Goal: Task Accomplishment & Management: Use online tool/utility

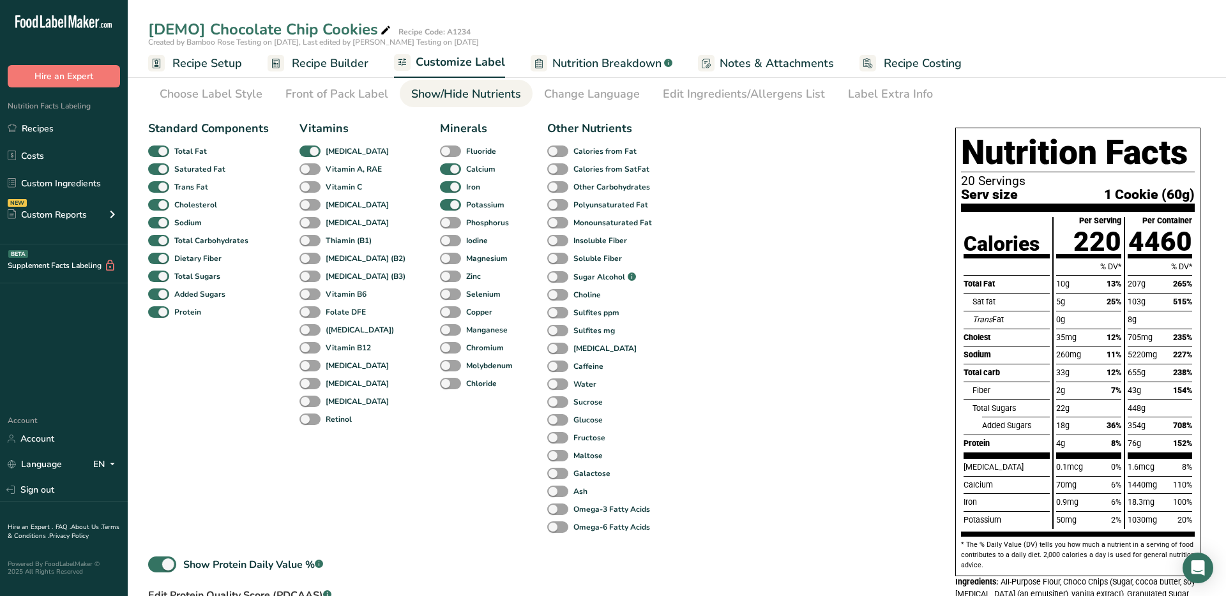
click at [328, 63] on span "Recipe Builder" at bounding box center [330, 63] width 77 height 17
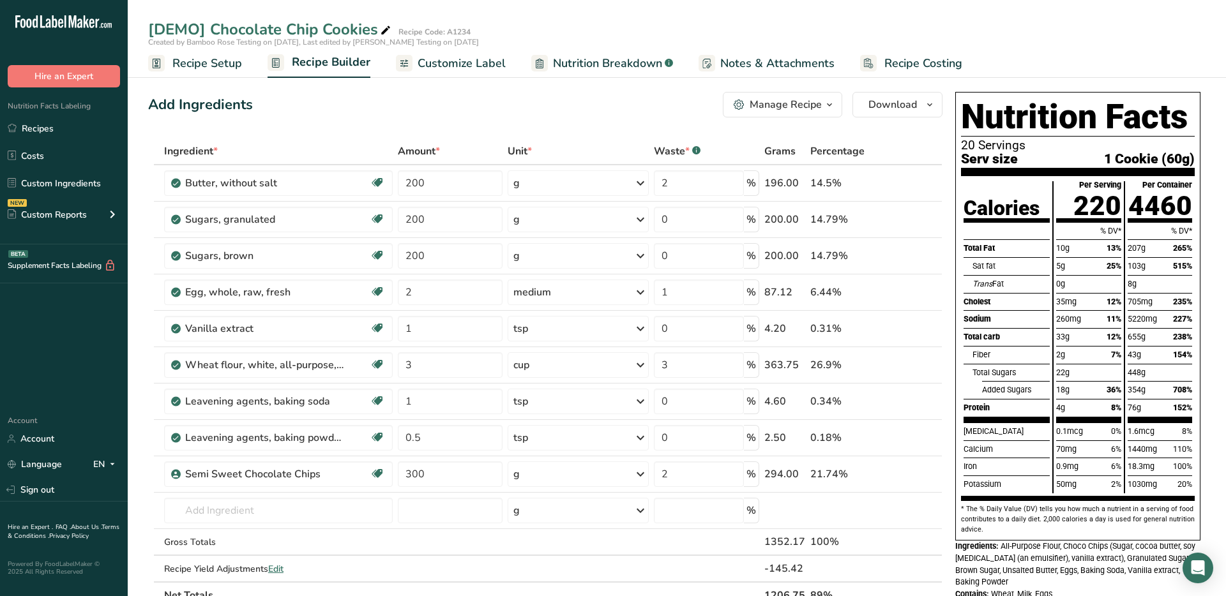
click at [442, 61] on span "Customize Label" at bounding box center [462, 63] width 88 height 17
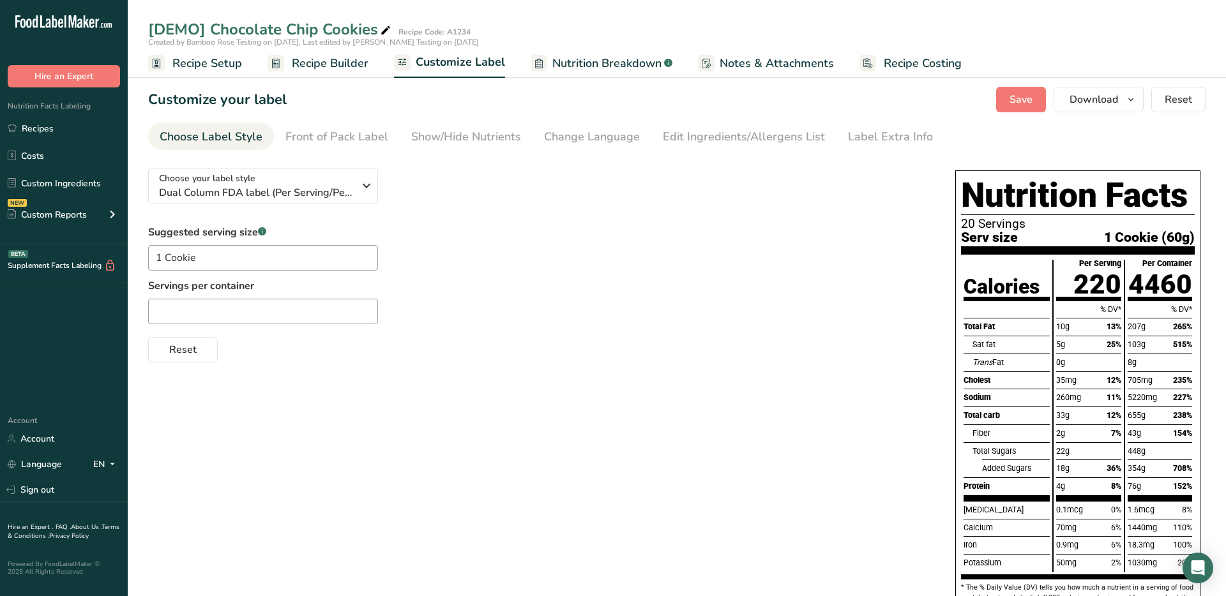
click at [365, 64] on span "Recipe Builder" at bounding box center [330, 63] width 77 height 17
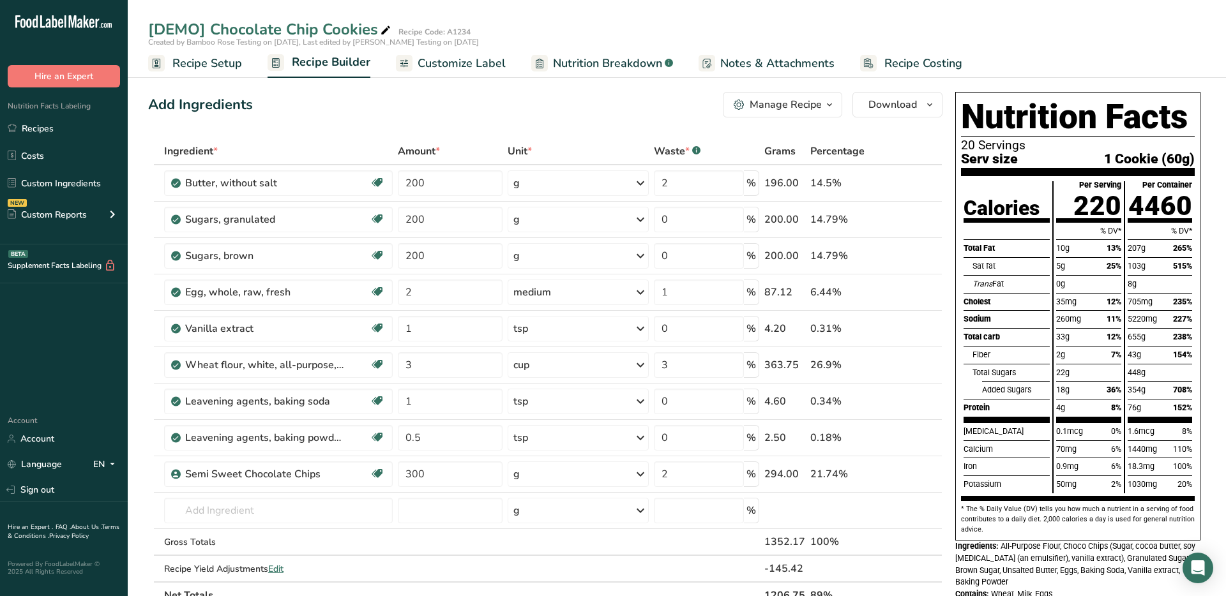
scroll to position [6, 0]
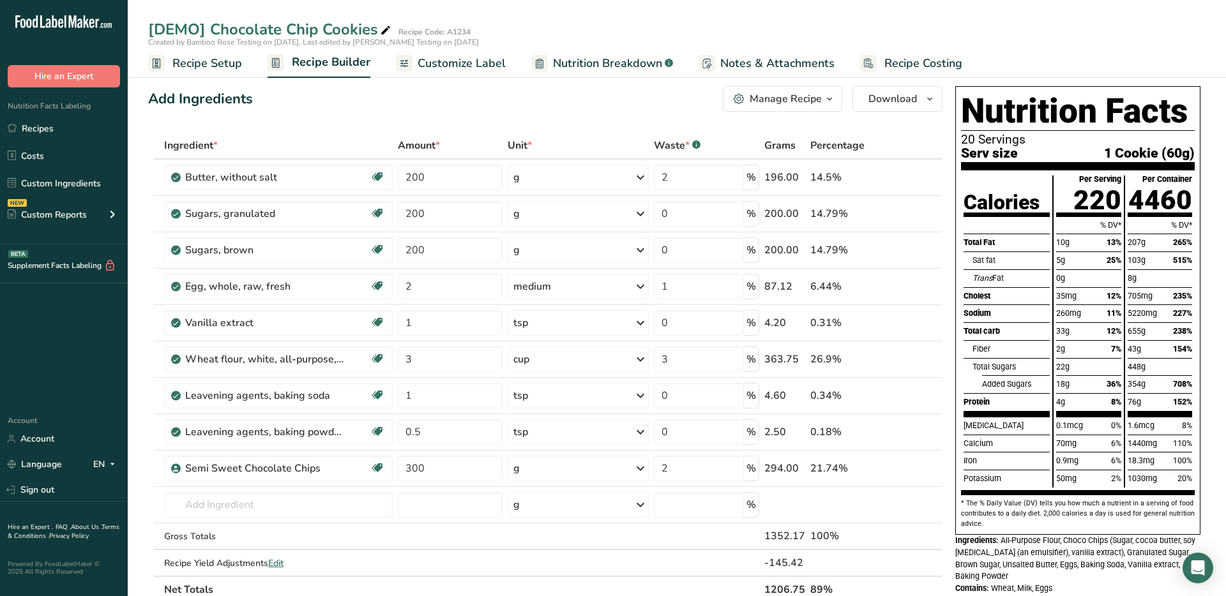
click at [592, 61] on span "Nutrition Breakdown" at bounding box center [607, 63] width 109 height 17
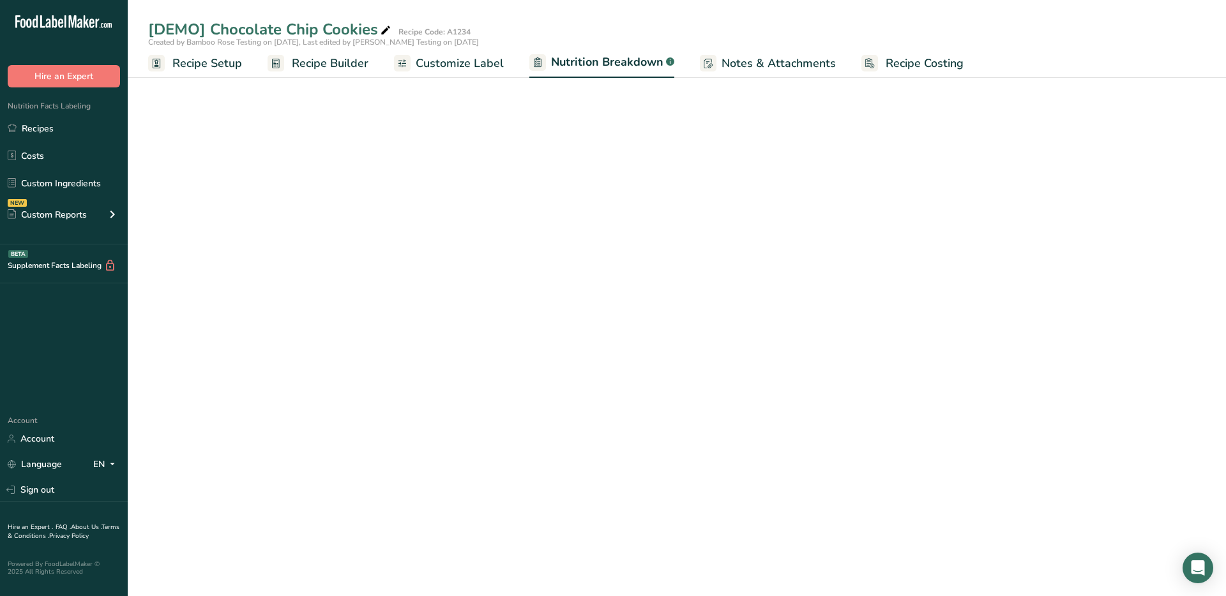
select select "Calories"
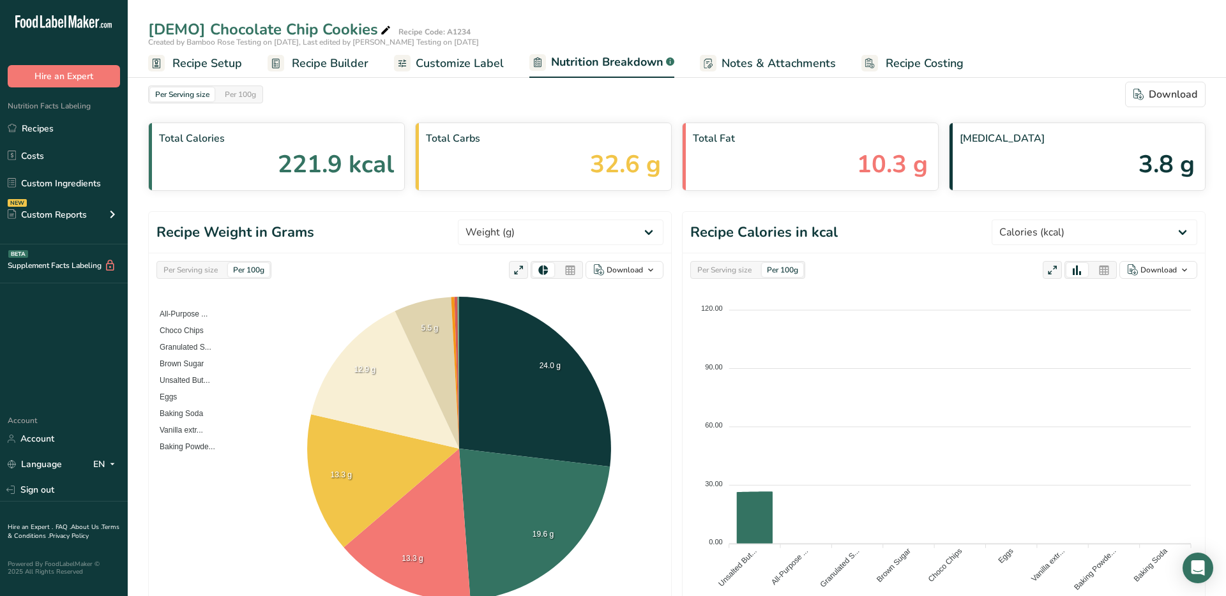
scroll to position [0, 0]
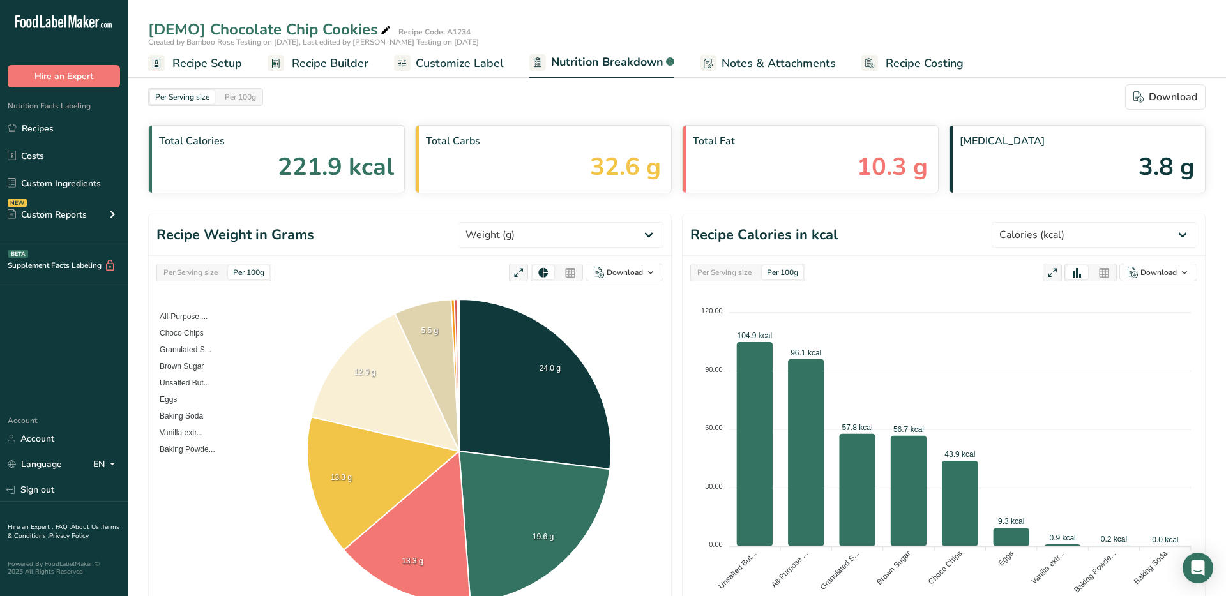
click at [449, 69] on span "Customize Label" at bounding box center [460, 63] width 88 height 17
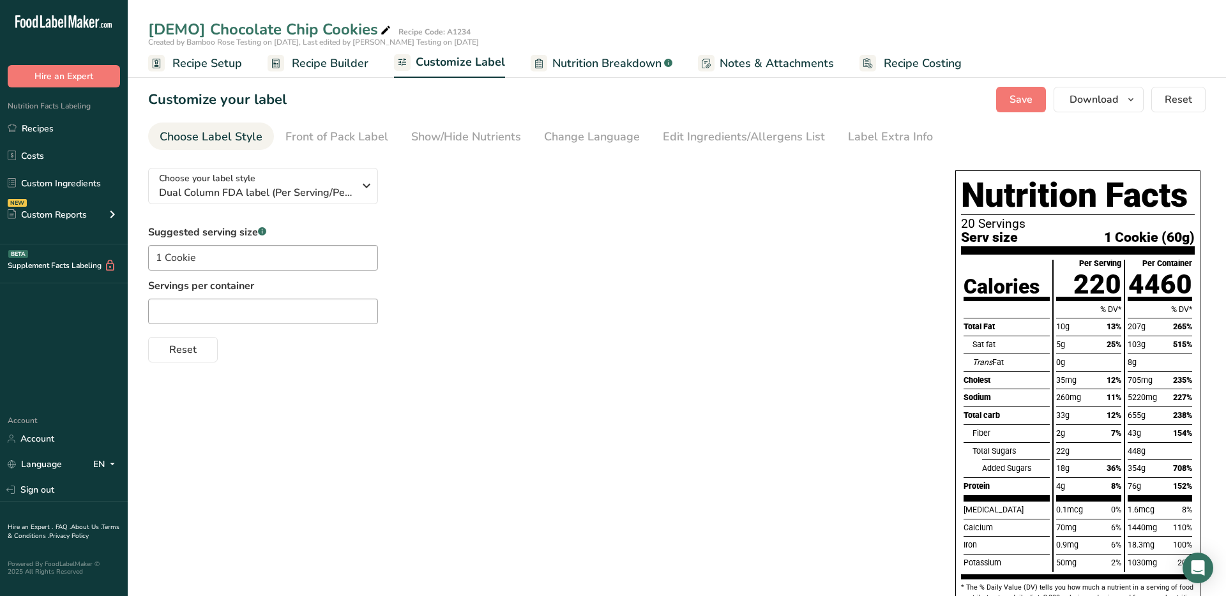
click at [641, 61] on span "Nutrition Breakdown" at bounding box center [606, 63] width 109 height 17
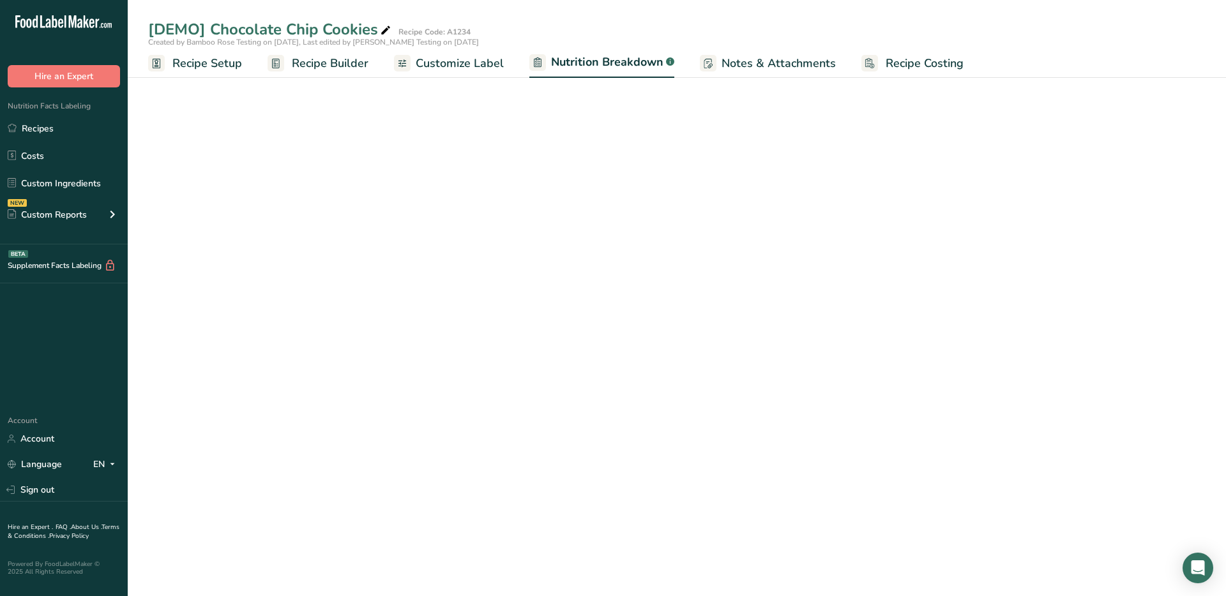
select select "Calories"
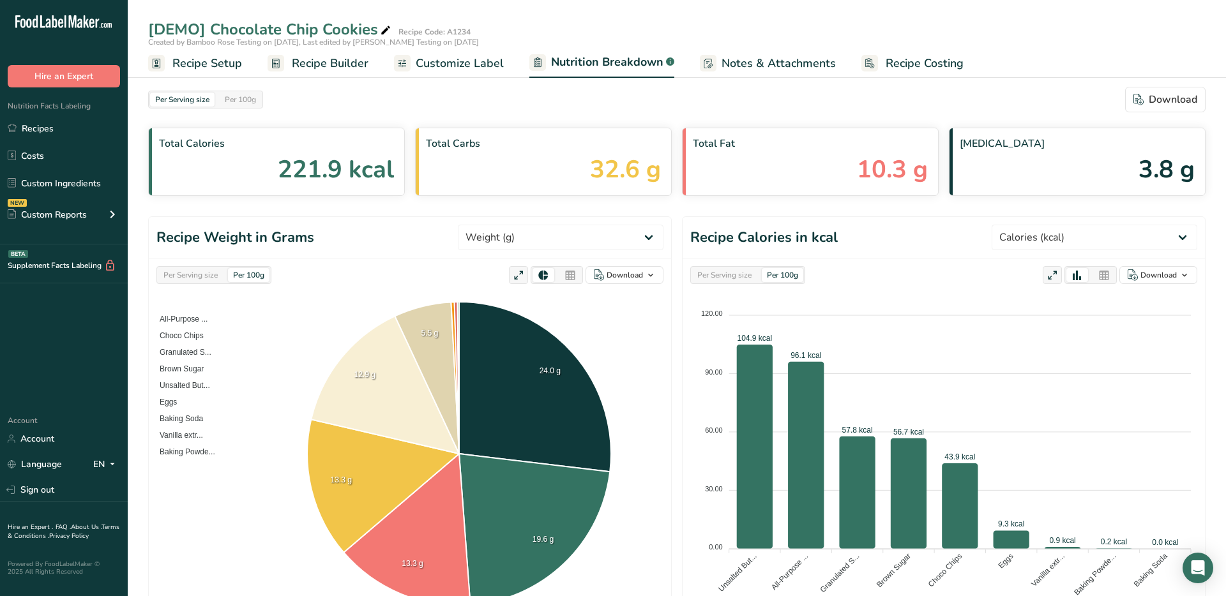
click at [435, 68] on span "Customize Label" at bounding box center [460, 63] width 88 height 17
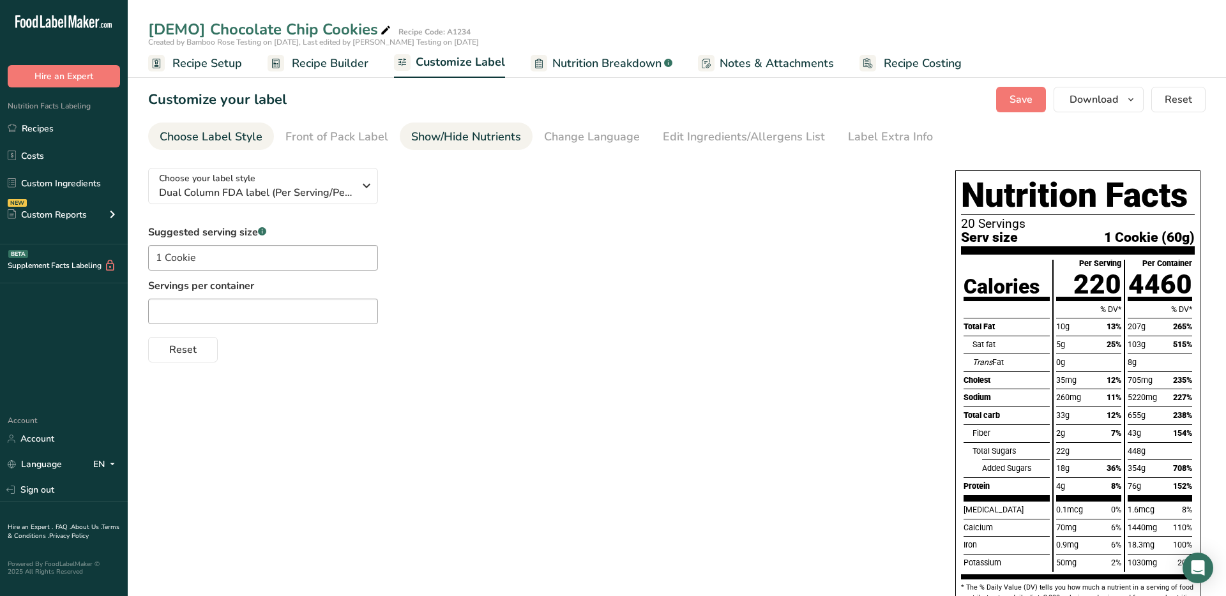
click at [471, 134] on div "Show/Hide Nutrients" at bounding box center [466, 136] width 110 height 17
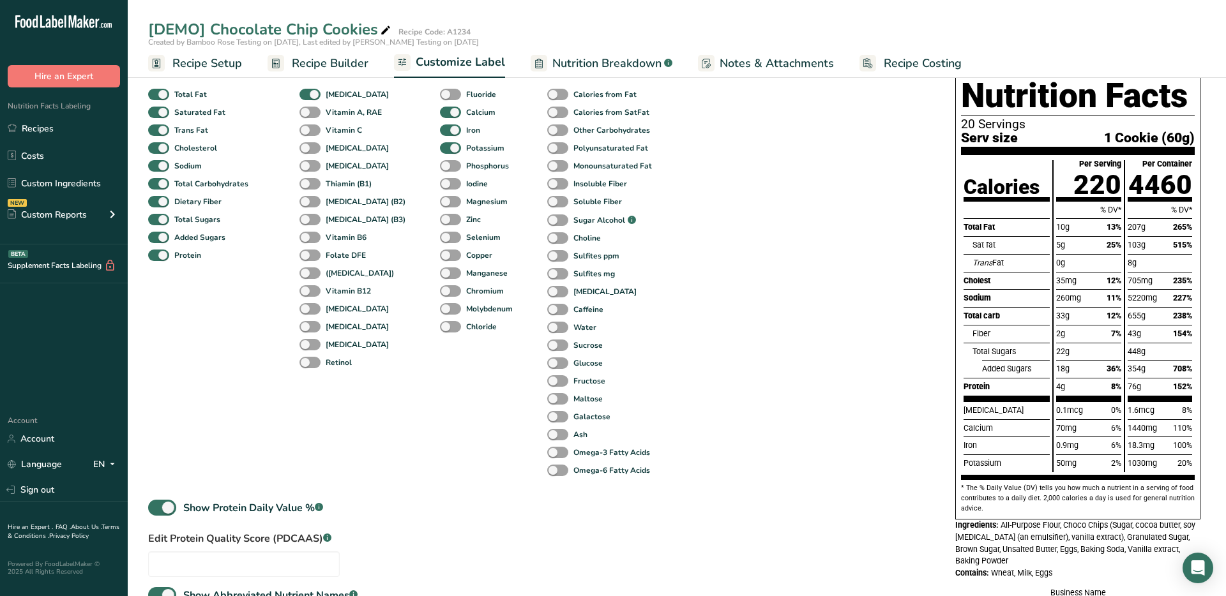
scroll to position [131, 0]
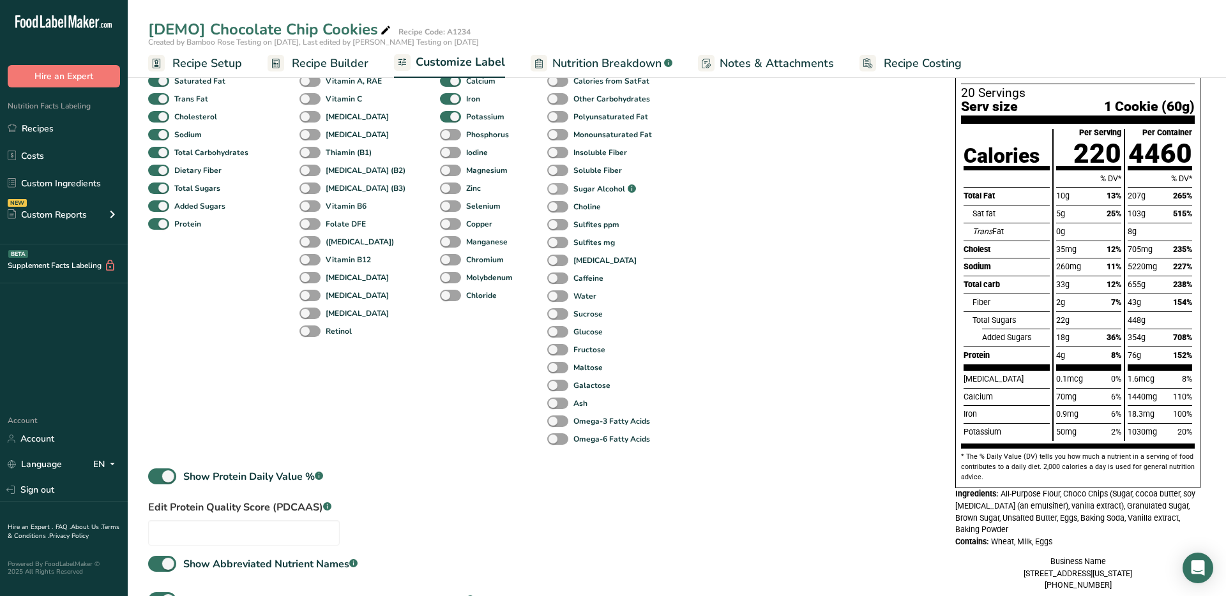
click at [547, 188] on span at bounding box center [557, 189] width 21 height 12
click at [547, 188] on input "Sugar Alcohol .a-a{fill:#347362;}.b-a{fill:#fff;}" at bounding box center [551, 189] width 8 height 8
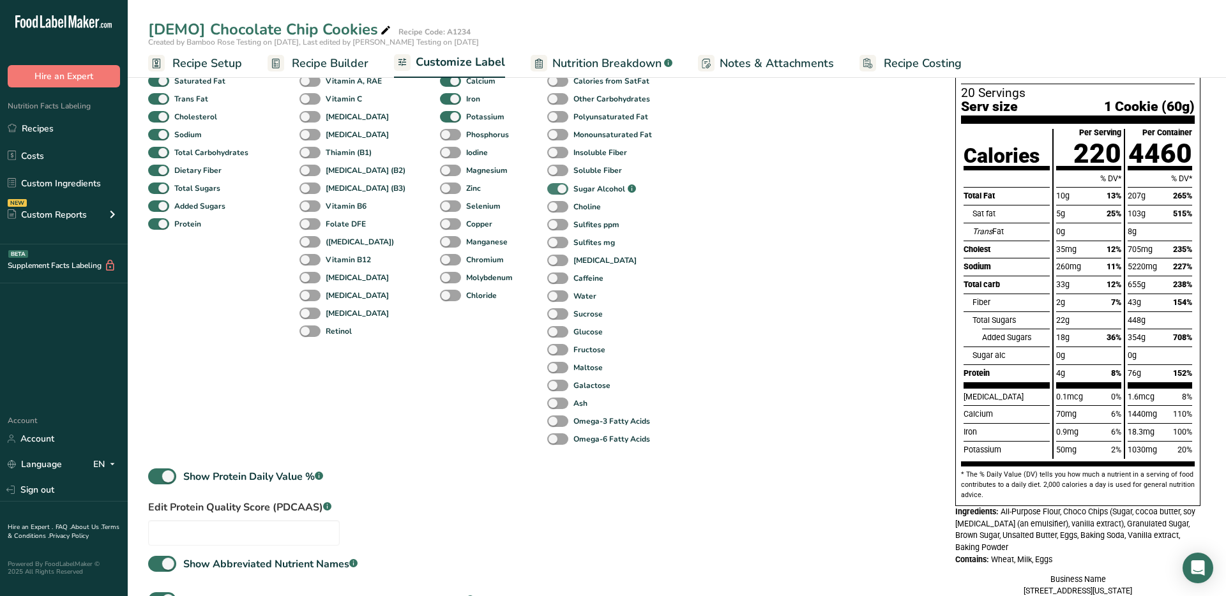
click at [547, 188] on span at bounding box center [557, 189] width 21 height 12
click at [547, 188] on input "Sugar Alcohol .a-a{fill:#347362;}.b-a{fill:#fff;}" at bounding box center [551, 189] width 8 height 8
checkbox input "false"
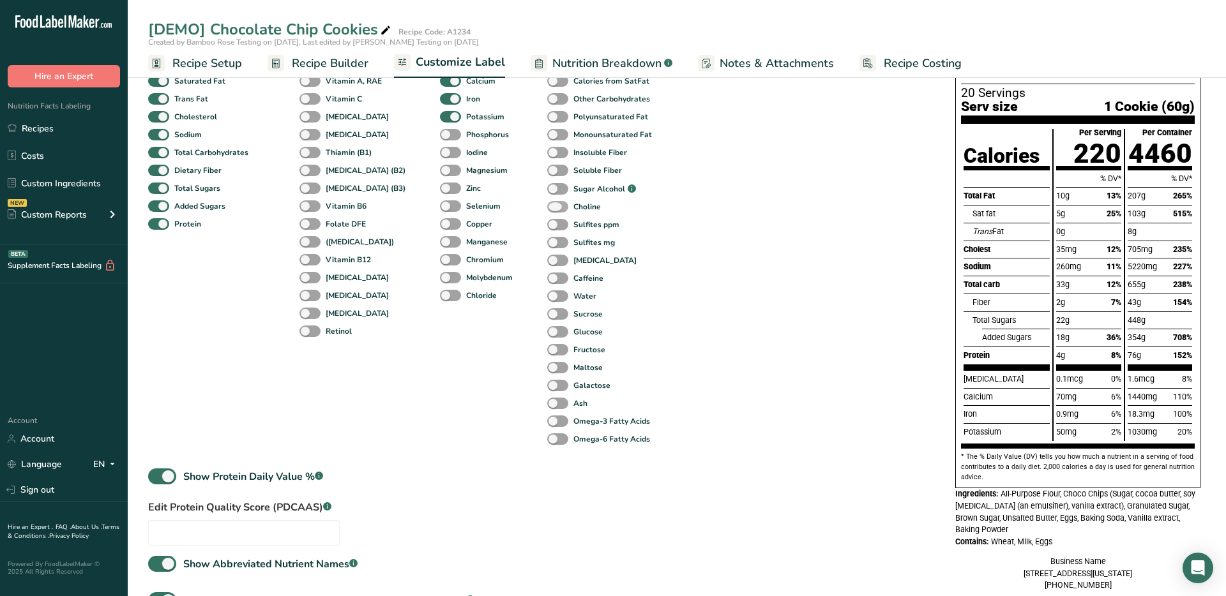
click at [547, 212] on span at bounding box center [557, 207] width 21 height 12
click at [547, 211] on input "Choline" at bounding box center [551, 206] width 8 height 8
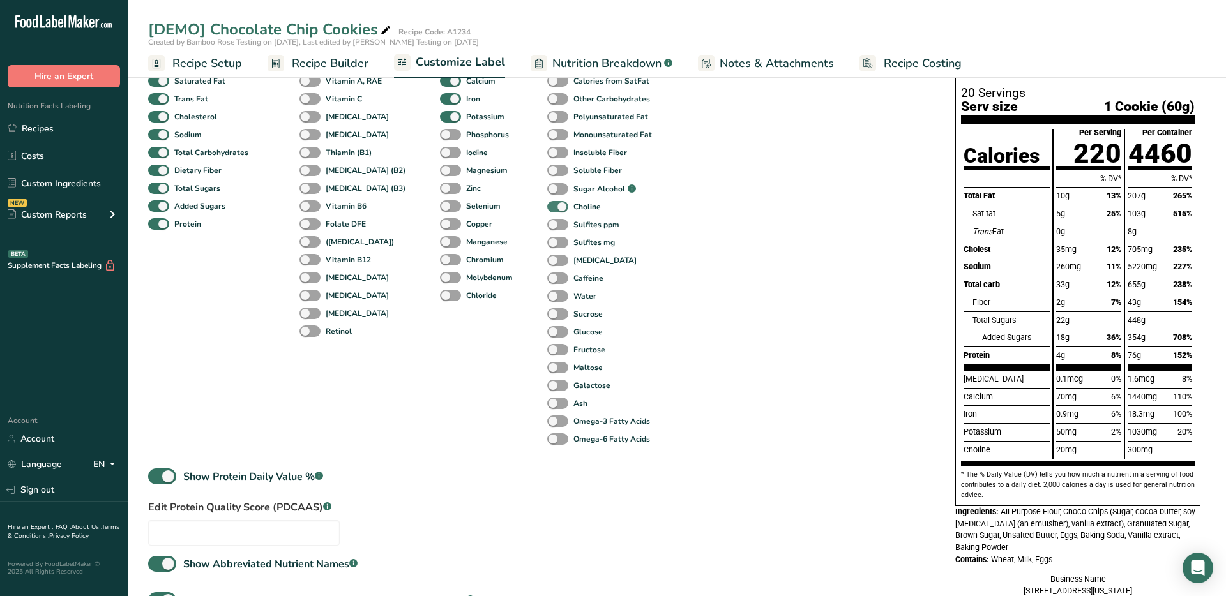
click at [547, 212] on span at bounding box center [557, 207] width 21 height 12
click at [547, 211] on input "Choline" at bounding box center [551, 206] width 8 height 8
checkbox input "false"
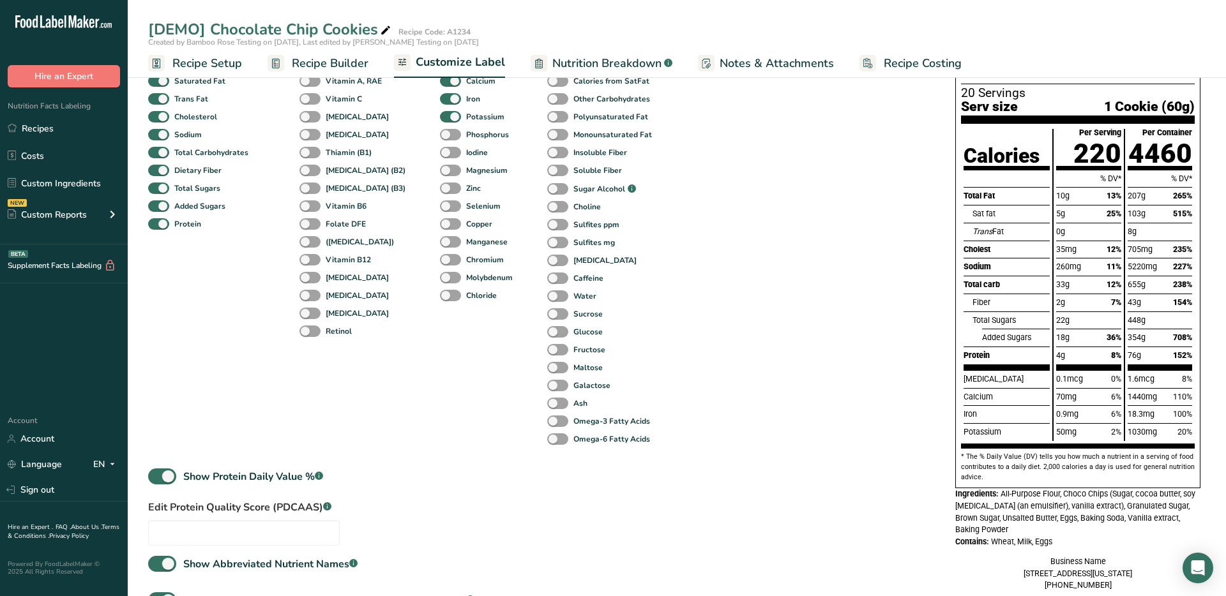
click at [547, 250] on div "Sulfites mg" at bounding box center [560, 243] width 27 height 18
click at [547, 243] on span at bounding box center [557, 243] width 21 height 12
click at [547, 243] on input "Sulfites mg" at bounding box center [551, 242] width 8 height 8
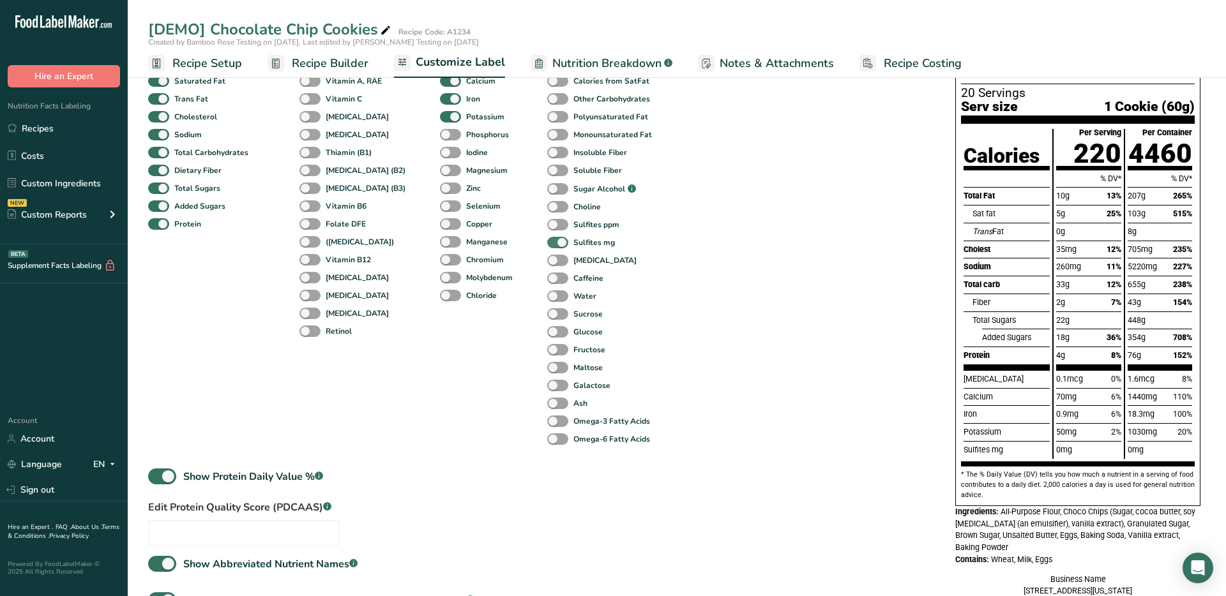
click at [547, 243] on span at bounding box center [557, 243] width 21 height 12
click at [547, 243] on input "Sulfites mg" at bounding box center [551, 242] width 8 height 8
checkbox input "false"
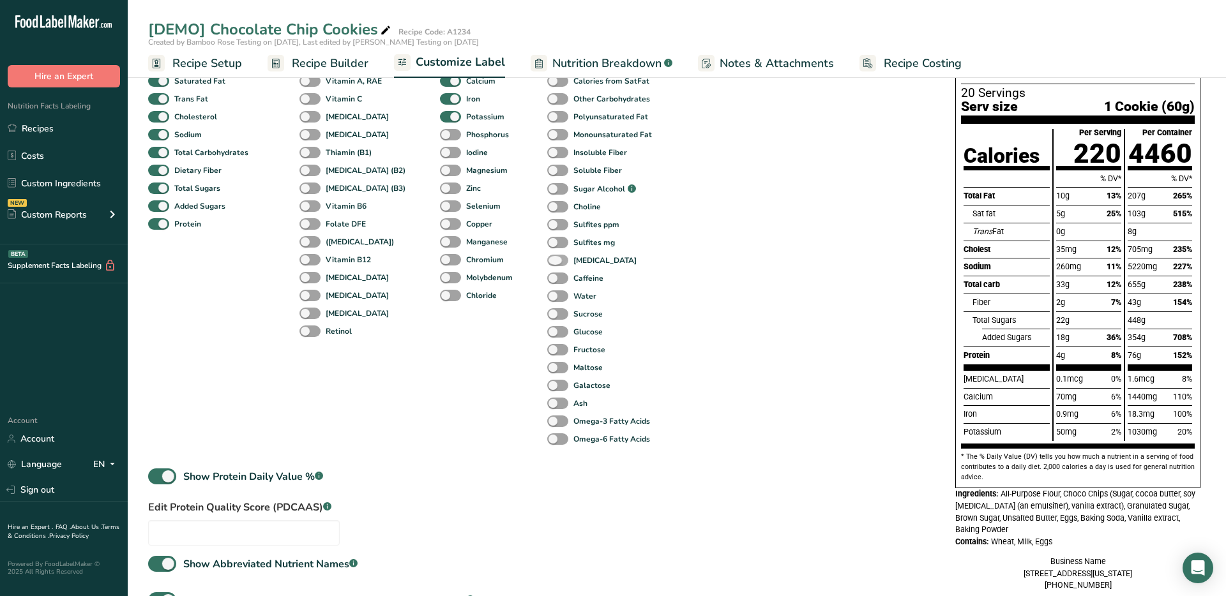
click at [547, 262] on span at bounding box center [557, 261] width 21 height 12
click at [547, 262] on input "[MEDICAL_DATA]" at bounding box center [551, 260] width 8 height 8
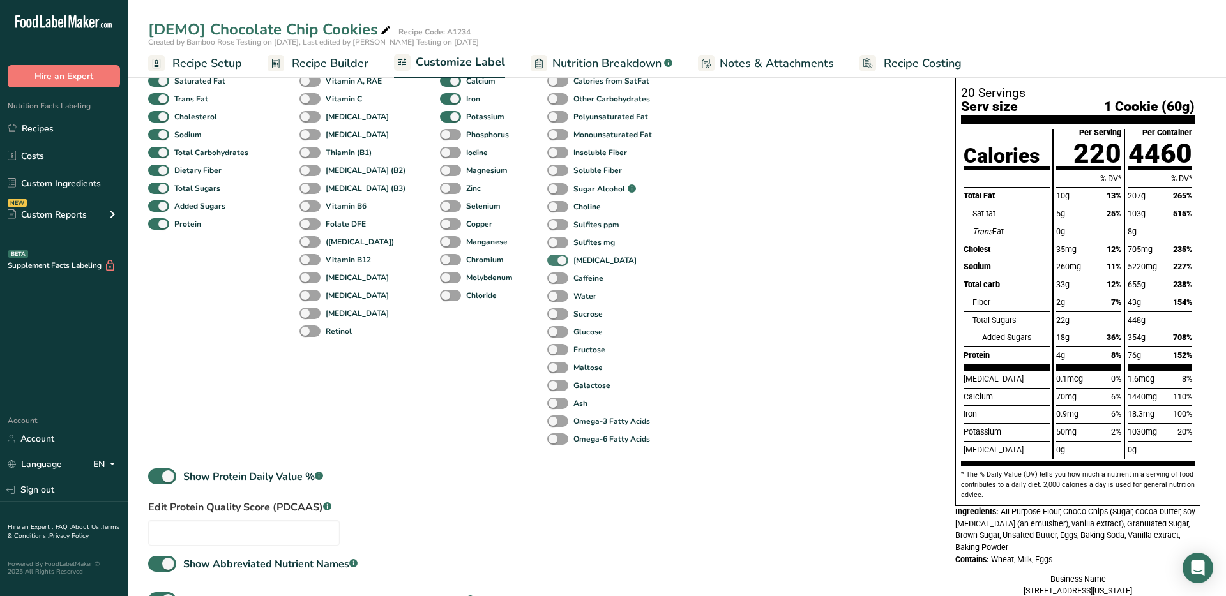
click at [547, 262] on span at bounding box center [557, 261] width 21 height 12
click at [547, 262] on input "[MEDICAL_DATA]" at bounding box center [551, 260] width 8 height 8
checkbox input "false"
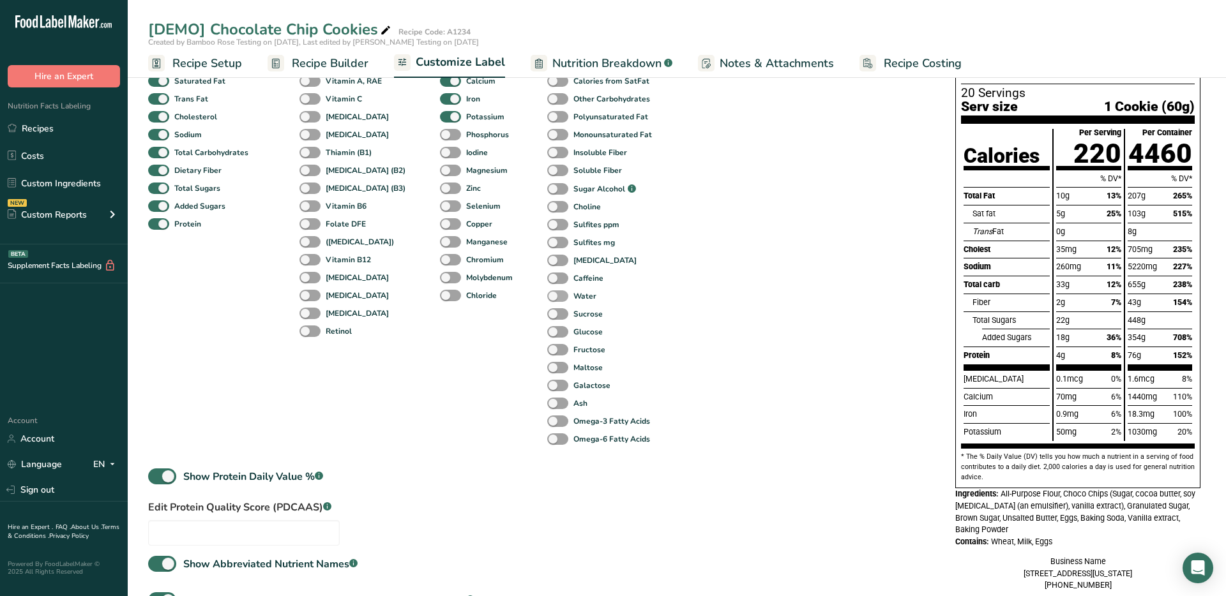
click at [547, 294] on span at bounding box center [557, 296] width 21 height 12
click at [547, 294] on input "Water" at bounding box center [551, 296] width 8 height 8
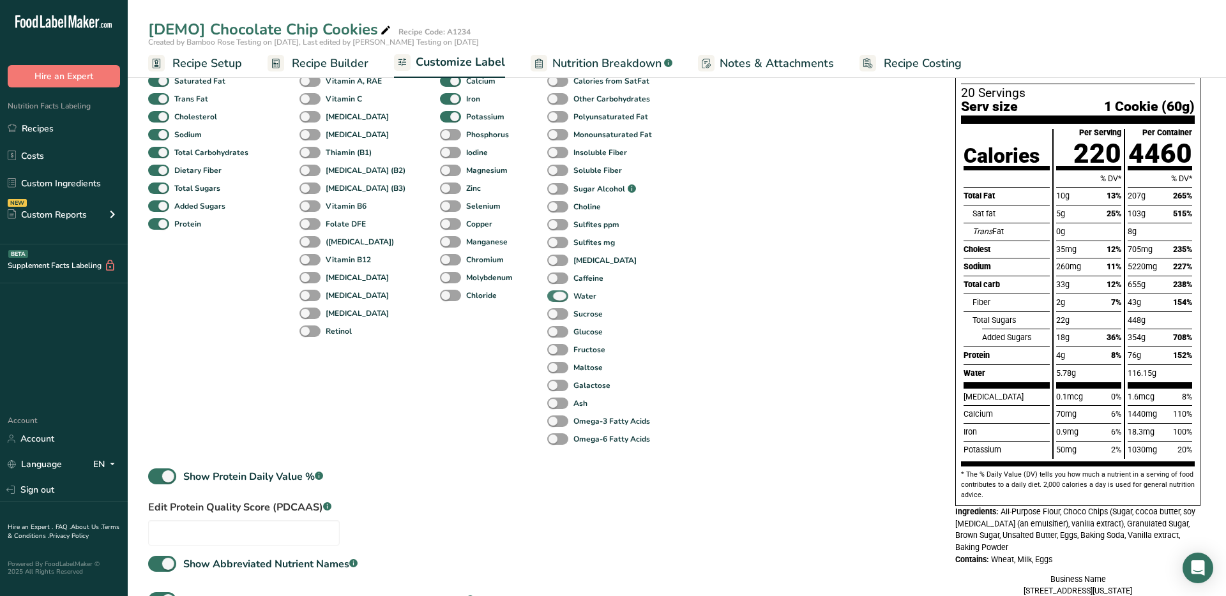
click at [547, 296] on span at bounding box center [557, 296] width 21 height 12
click at [547, 296] on input "Water" at bounding box center [551, 296] width 8 height 8
checkbox input "false"
